Goal: Task Accomplishment & Management: Complete application form

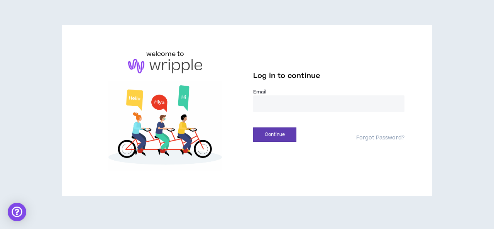
click at [273, 103] on input "email" at bounding box center [328, 103] width 151 height 17
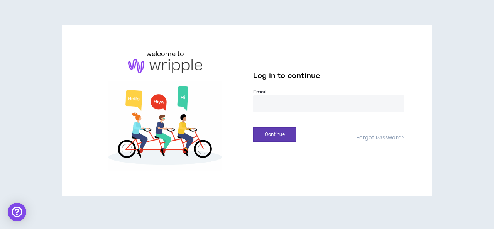
type input "**********"
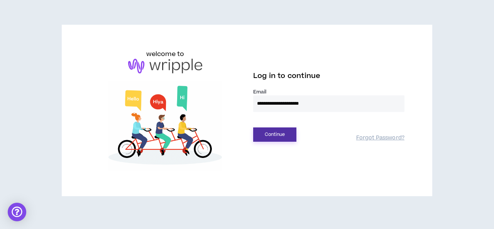
click at [278, 133] on button "Continue" at bounding box center [274, 134] width 43 height 14
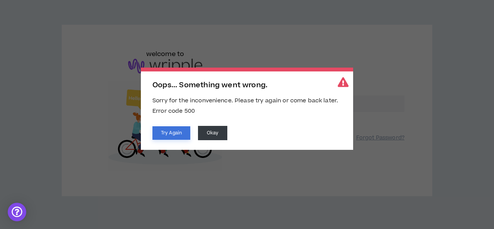
drag, startPoint x: 183, startPoint y: 133, endPoint x: 185, endPoint y: 138, distance: 5.0
click at [185, 138] on button "Try Again" at bounding box center [171, 133] width 38 height 14
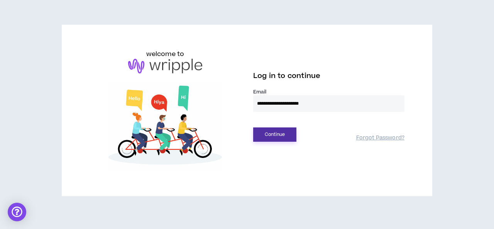
click at [277, 134] on button "Continue" at bounding box center [274, 134] width 43 height 14
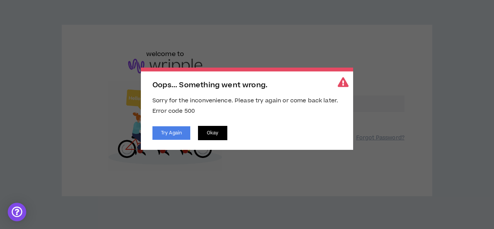
click at [212, 129] on button "Okay" at bounding box center [212, 133] width 29 height 14
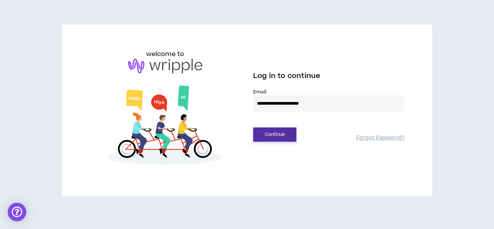
click at [281, 129] on button "Continue" at bounding box center [274, 134] width 43 height 14
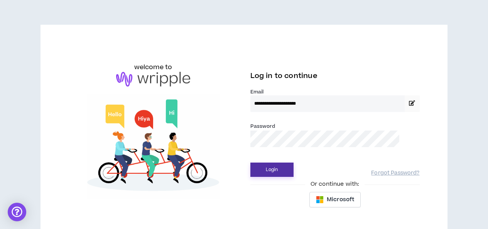
click at [278, 167] on button "Login" at bounding box center [272, 170] width 43 height 14
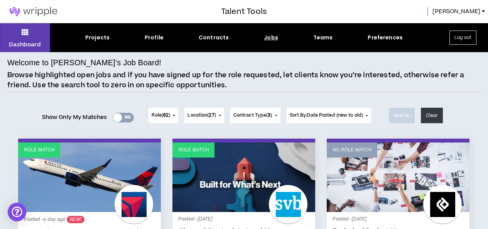
click at [125, 115] on div "Yes No" at bounding box center [123, 118] width 21 height 10
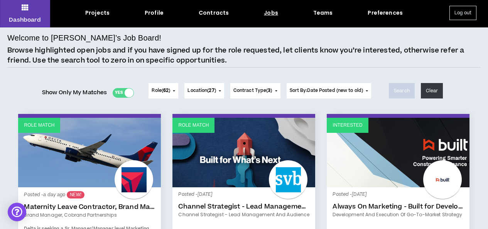
scroll to position [17, 0]
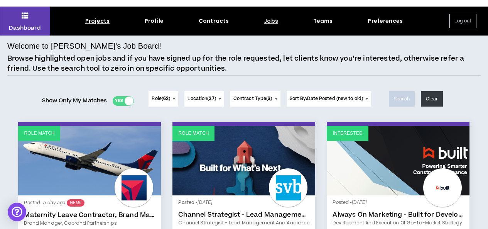
click at [104, 21] on div "Projects" at bounding box center [97, 21] width 24 height 8
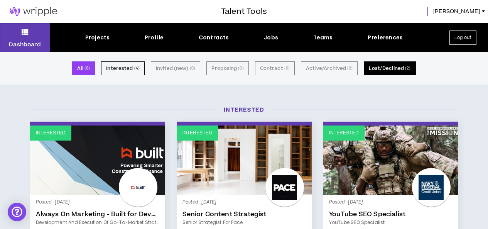
click at [383, 69] on button "Lost/Declined ( 2 )" at bounding box center [390, 68] width 52 height 14
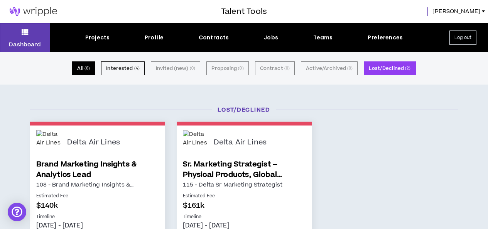
click at [90, 69] on small "( 6 )" at bounding box center [87, 68] width 5 height 7
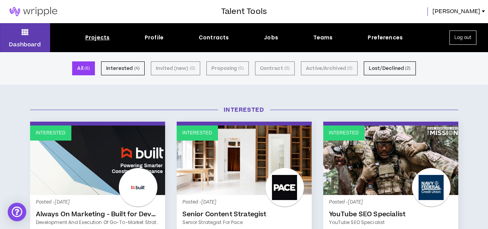
click at [99, 39] on div "Projects" at bounding box center [97, 38] width 24 height 8
click at [216, 36] on div "Contracts" at bounding box center [214, 38] width 30 height 8
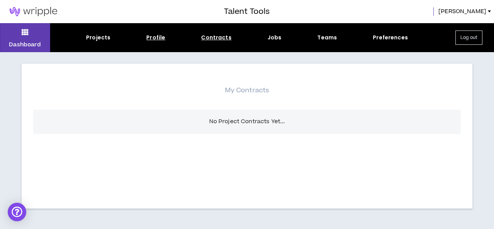
click at [156, 34] on div "Profile" at bounding box center [155, 38] width 19 height 8
click at [95, 39] on div "Projects" at bounding box center [98, 38] width 24 height 8
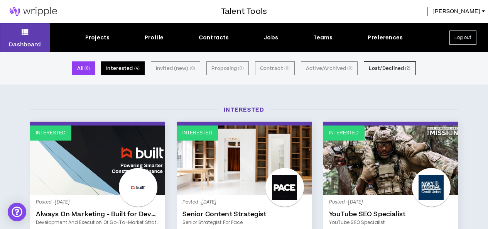
click at [125, 68] on button "Interested ( 4 )" at bounding box center [123, 68] width 44 height 14
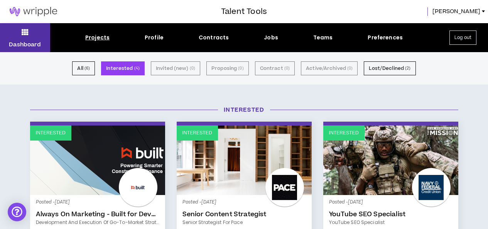
click at [25, 38] on button "Dashboard" at bounding box center [25, 37] width 50 height 29
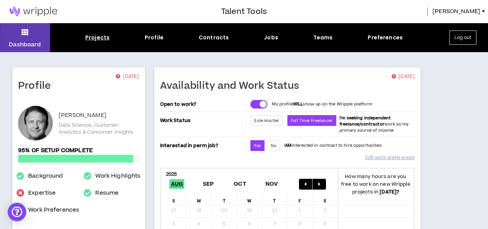
click at [104, 38] on div "Projects" at bounding box center [97, 38] width 24 height 8
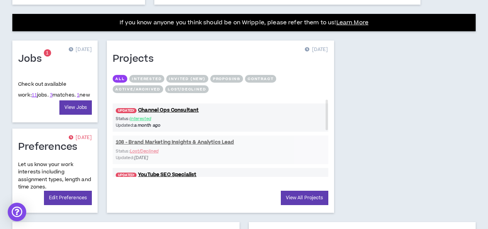
scroll to position [318, 0]
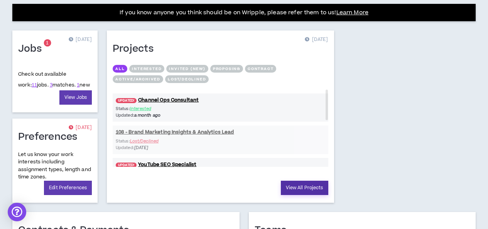
click at [281, 186] on link "View All Projects" at bounding box center [304, 188] width 47 height 14
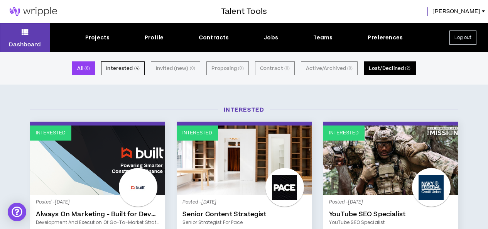
click at [371, 69] on button "Lost/Declined ( 2 )" at bounding box center [390, 68] width 52 height 14
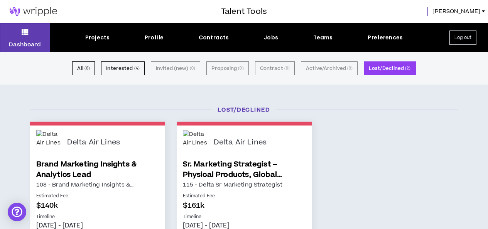
click at [455, 39] on button "Log out" at bounding box center [463, 37] width 27 height 14
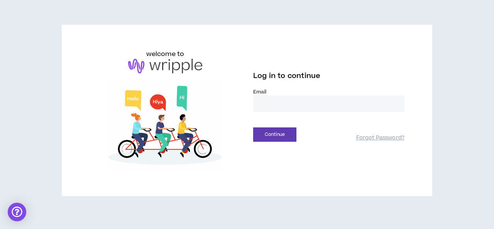
click at [290, 106] on input "email" at bounding box center [328, 103] width 151 height 17
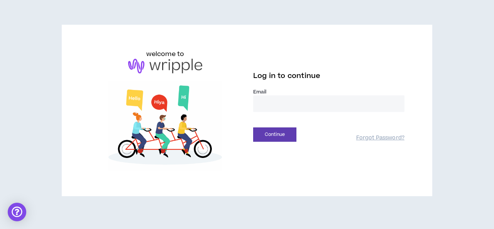
type input "**********"
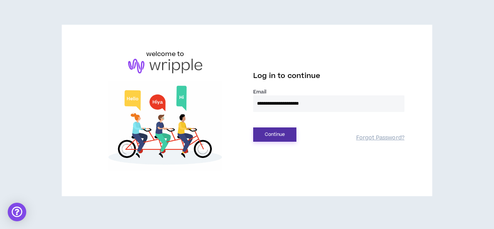
click at [284, 134] on button "Continue" at bounding box center [274, 134] width 43 height 14
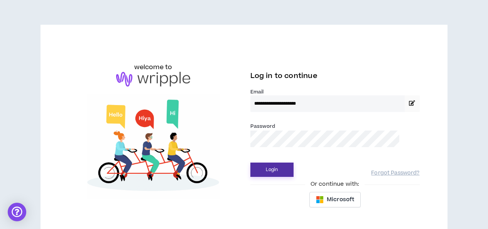
click at [266, 170] on button "Login" at bounding box center [272, 170] width 43 height 14
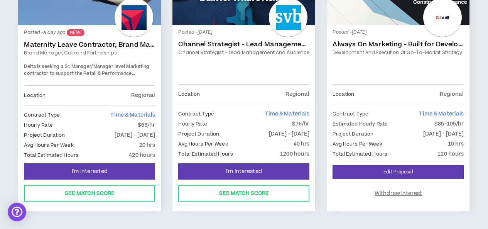
scroll to position [193, 0]
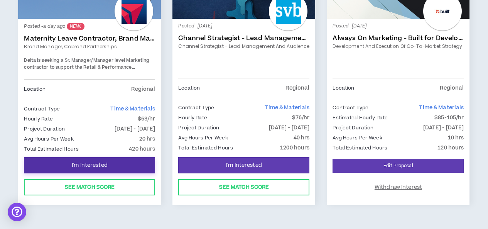
click at [102, 162] on span "I'm Interested" at bounding box center [90, 165] width 36 height 7
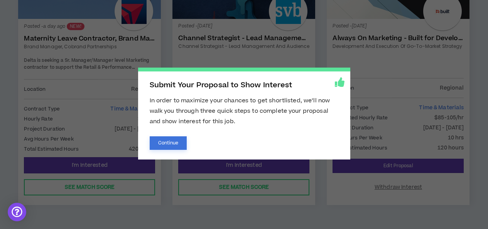
click at [171, 141] on button "Continue" at bounding box center [168, 143] width 37 height 14
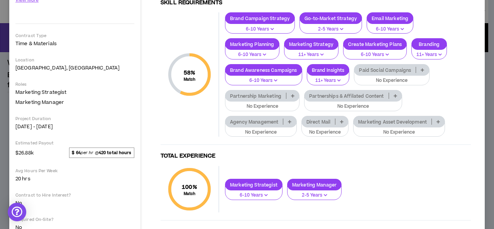
scroll to position [154, 0]
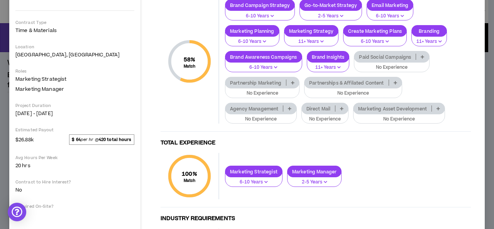
click at [342, 106] on p at bounding box center [341, 108] width 13 height 6
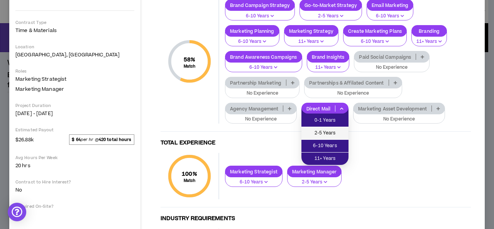
click at [327, 130] on span "2-5 Years" at bounding box center [325, 133] width 38 height 8
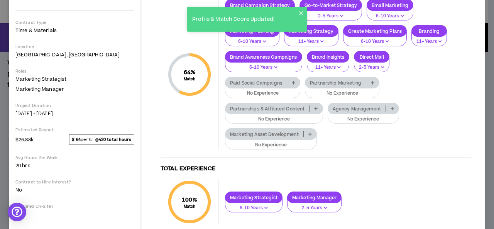
click at [310, 134] on icon at bounding box center [309, 134] width 3 height 4
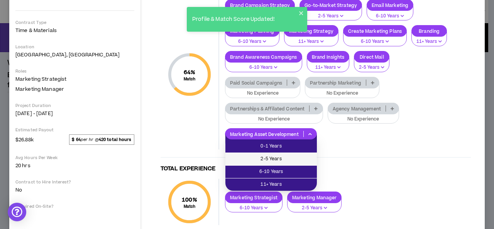
click at [308, 154] on li "2-5 Years" at bounding box center [270, 159] width 91 height 13
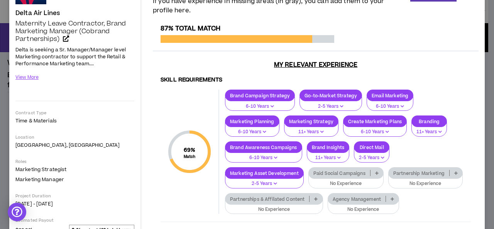
scroll to position [27, 0]
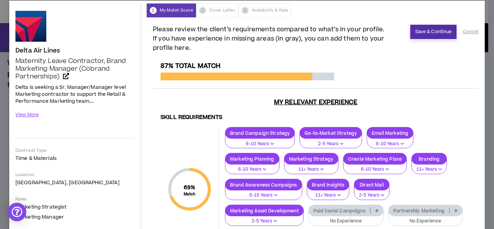
click at [428, 30] on button "Save & Continue" at bounding box center [433, 32] width 47 height 14
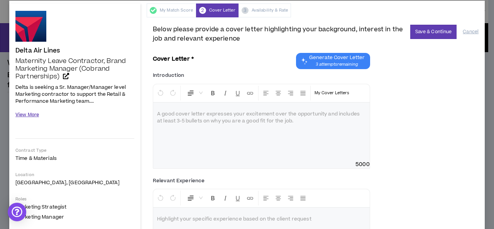
click at [33, 113] on button "View More" at bounding box center [27, 115] width 24 height 14
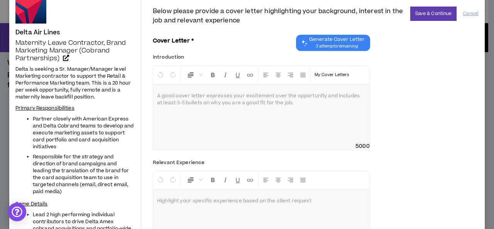
scroll to position [35, 0]
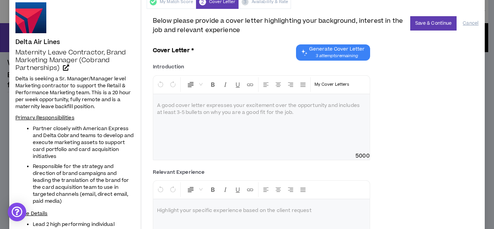
click at [339, 52] on span "Generate Cover Letter" at bounding box center [337, 49] width 56 height 6
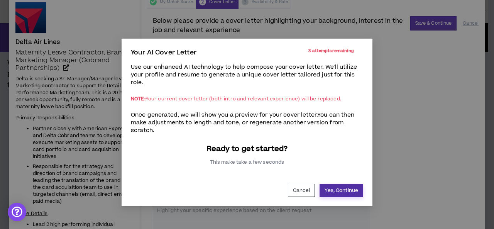
click at [347, 191] on button "Yes, Continue" at bounding box center [342, 190] width 44 height 13
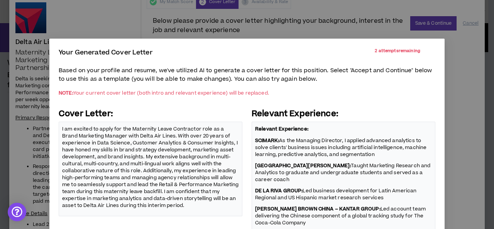
scroll to position [39, 0]
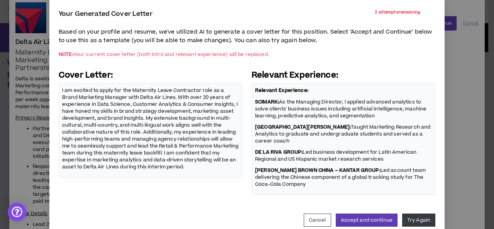
click at [307, 185] on p "[PERSON_NAME] BROWN CHINA – KANTAR GROUP: Led account team delivering the Chine…" at bounding box center [343, 177] width 177 height 22
click at [306, 185] on p "[PERSON_NAME] BROWN CHINA – KANTAR GROUP: Led account team delivering the Chine…" at bounding box center [343, 177] width 177 height 22
click at [220, 169] on p "I am excited to apply for the Maternity Leave Contractor role as a Brand Market…" at bounding box center [150, 128] width 177 height 85
click at [356, 223] on button "Accept and continue" at bounding box center [367, 219] width 62 height 13
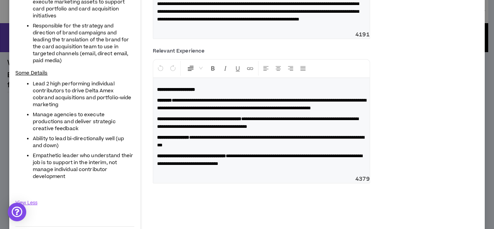
scroll to position [214, 0]
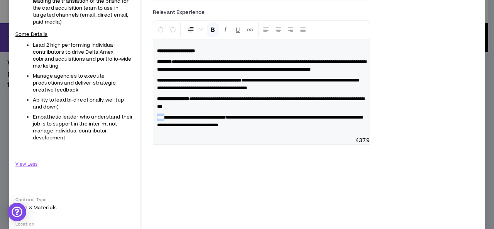
drag, startPoint x: 158, startPoint y: 139, endPoint x: 170, endPoint y: 140, distance: 11.6
click at [170, 120] on strong "**********" at bounding box center [191, 117] width 69 height 5
copy strong "****"
click at [159, 144] on span "4379" at bounding box center [261, 141] width 217 height 8
click at [354, 129] on p "**********" at bounding box center [261, 120] width 209 height 15
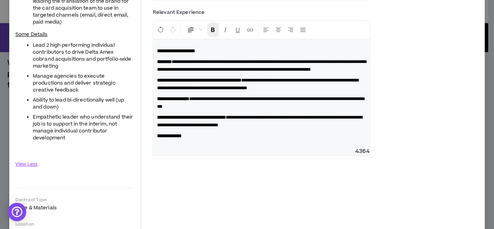
click at [212, 33] on icon "Format Bold" at bounding box center [213, 29] width 7 height 7
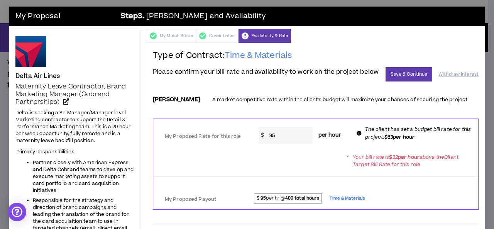
scroll to position [0, 0]
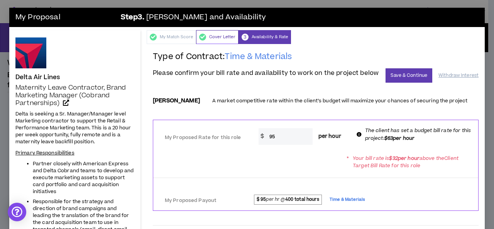
click at [217, 38] on div "Cover Letter" at bounding box center [217, 37] width 42 height 14
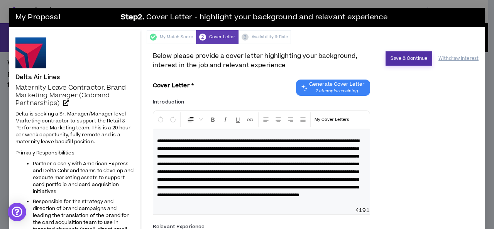
click at [392, 54] on button "Save & Continue" at bounding box center [409, 58] width 47 height 14
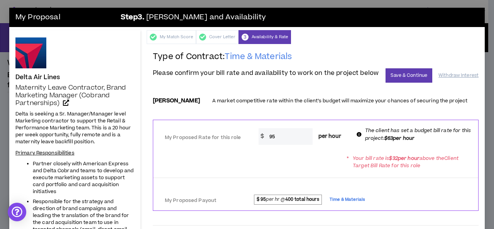
click at [274, 141] on input "95" at bounding box center [289, 136] width 47 height 17
type input "9"
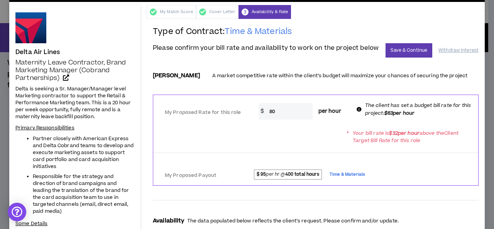
scroll to position [39, 0]
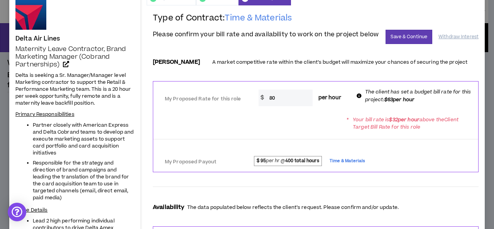
click at [266, 165] on span "$ 95 per hr @ 400 total hours" at bounding box center [288, 161] width 68 height 10
click at [271, 165] on span "$ 95 per hr @ 400 total hours" at bounding box center [288, 161] width 68 height 10
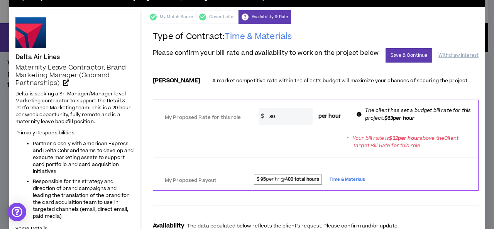
scroll to position [0, 0]
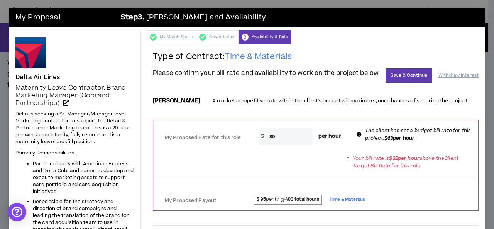
click at [283, 141] on input "80" at bounding box center [289, 136] width 47 height 17
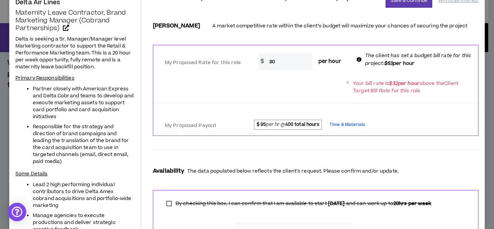
scroll to position [77, 0]
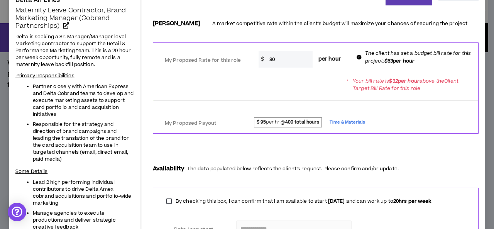
click at [342, 125] on span "Time & Materials" at bounding box center [348, 122] width 36 height 8
click at [267, 124] on span "$ 95 per hr @ 400 total hours" at bounding box center [288, 122] width 68 height 10
click at [274, 63] on input "80" at bounding box center [289, 59] width 47 height 17
type input "8"
type input "6"
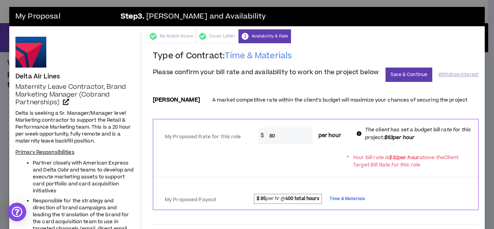
scroll to position [0, 0]
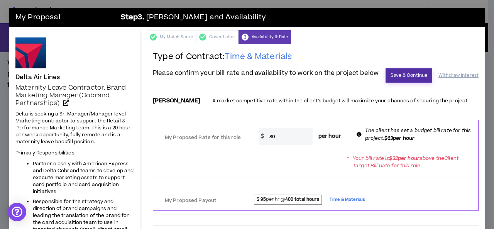
type input "80"
click at [393, 75] on button "Save & Continue" at bounding box center [409, 75] width 47 height 14
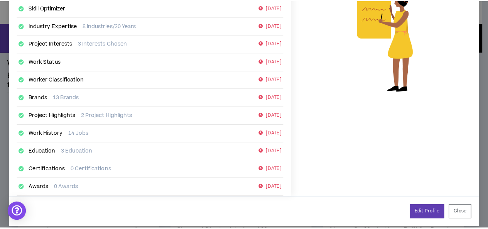
scroll to position [177, 0]
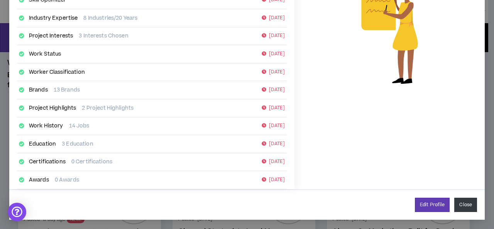
click at [459, 205] on button "Close" at bounding box center [465, 205] width 23 height 14
